Goal: Information Seeking & Learning: Learn about a topic

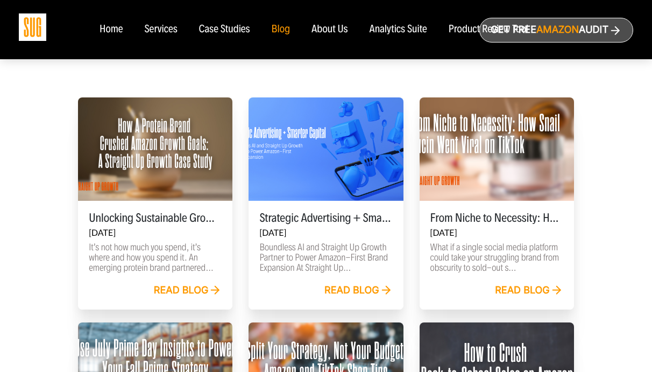
scroll to position [307, 0]
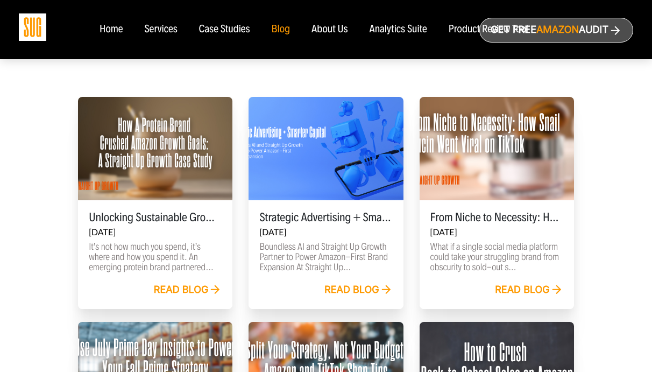
click at [198, 209] on div "Unlocking Sustainable Growth on Amazon: A Straight Up Growth Case Study [DATE] …" at bounding box center [155, 241] width 154 height 83
click at [198, 209] on div "Unlocking Sustainable Growth on Amazon: A Straight Up Growth Case Study Sep 24,…" at bounding box center [155, 241] width 154 height 83
click at [181, 283] on div "Unlocking Sustainable Growth on Amazon: A Straight Up Growth Case Study Sep 24,…" at bounding box center [155, 203] width 154 height 212
click at [194, 291] on link "Read blog" at bounding box center [188, 290] width 68 height 12
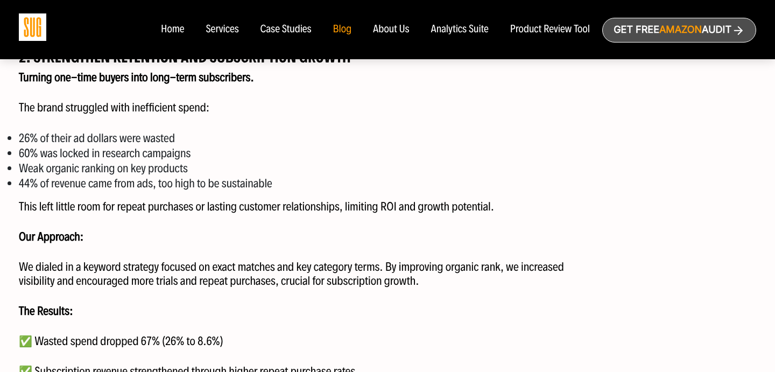
scroll to position [1367, 0]
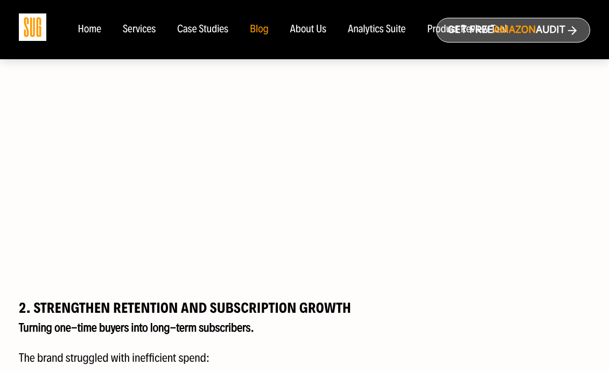
scroll to position [1142, 0]
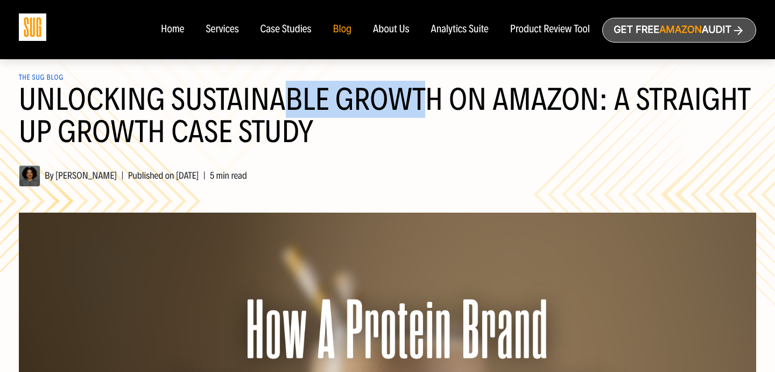
drag, startPoint x: 291, startPoint y: 92, endPoint x: 436, endPoint y: 111, distance: 146.7
click at [434, 111] on h1 "Unlocking Sustainable Growth on Amazon: A Straight Up Growth Case Study" at bounding box center [387, 122] width 737 height 78
click at [436, 111] on h1 "Unlocking Sustainable Growth on Amazon: A Straight Up Growth Case Study" at bounding box center [387, 122] width 737 height 78
